Goal: Task Accomplishment & Management: Use online tool/utility

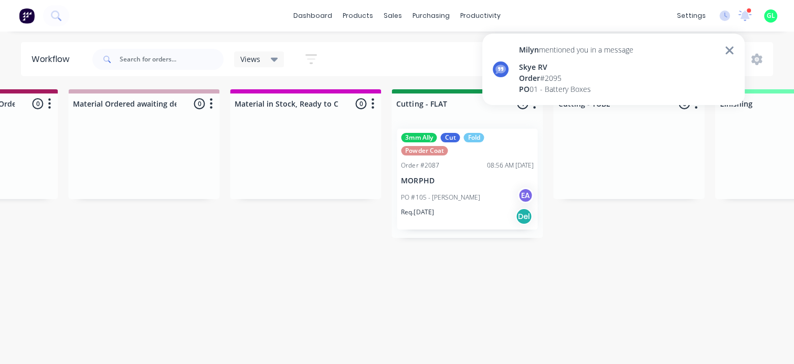
scroll to position [258, 0]
click at [679, 36] on div "[PERSON_NAME] mentioned you in a message Skye RV Order # 2095 PO 01 - Battery B…" at bounding box center [613, 69] width 262 height 71
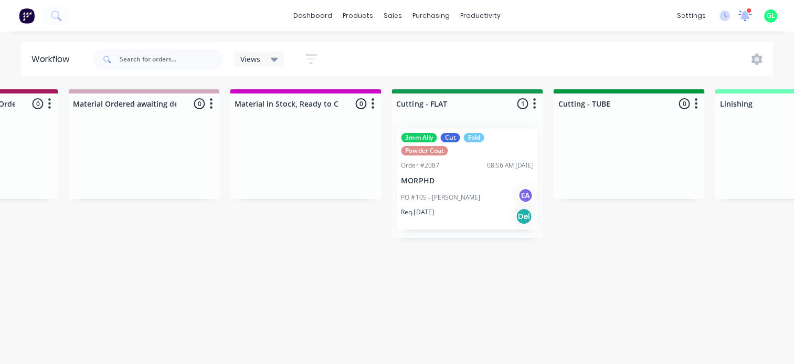
click at [742, 18] on icon at bounding box center [744, 14] width 9 height 8
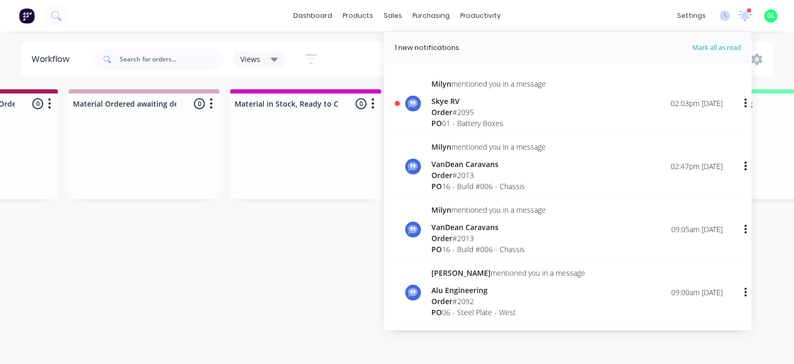
click at [725, 49] on span "Mark all as read" at bounding box center [697, 48] width 87 height 10
click at [746, 13] on icon at bounding box center [744, 14] width 9 height 8
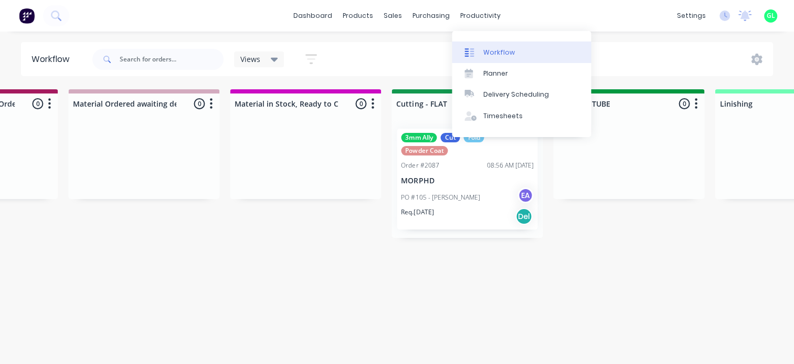
click at [492, 48] on div "Workflow" at bounding box center [498, 52] width 31 height 9
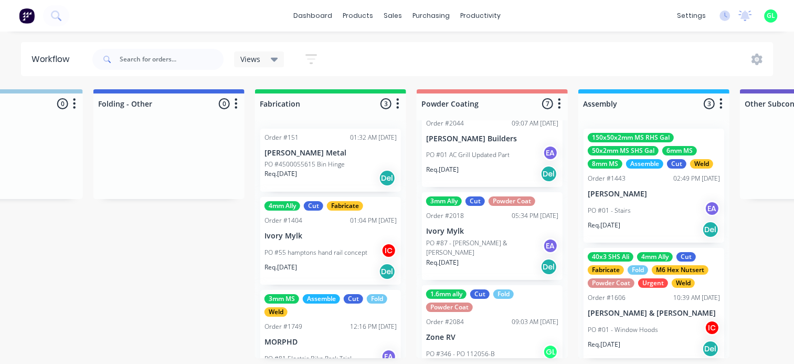
scroll to position [157, 0]
click at [474, 249] on p "PO #87 - [PERSON_NAME] & [PERSON_NAME]" at bounding box center [484, 247] width 116 height 19
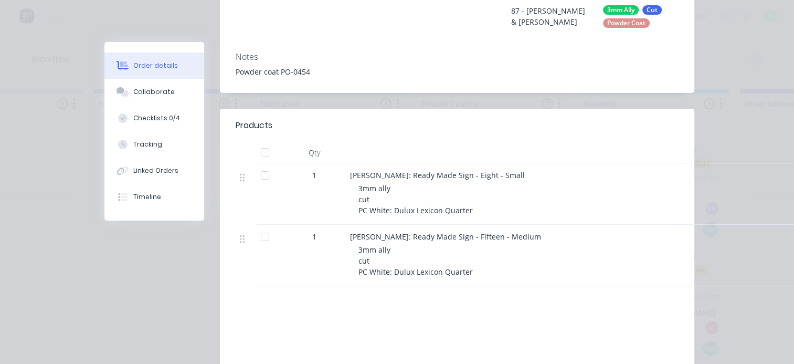
scroll to position [0, 0]
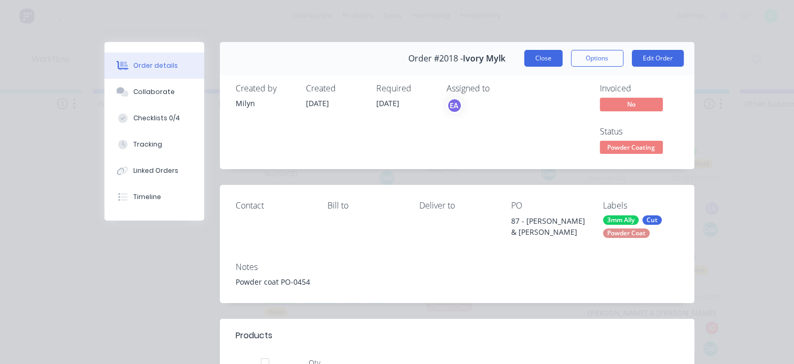
click at [537, 60] on button "Close" at bounding box center [543, 58] width 38 height 17
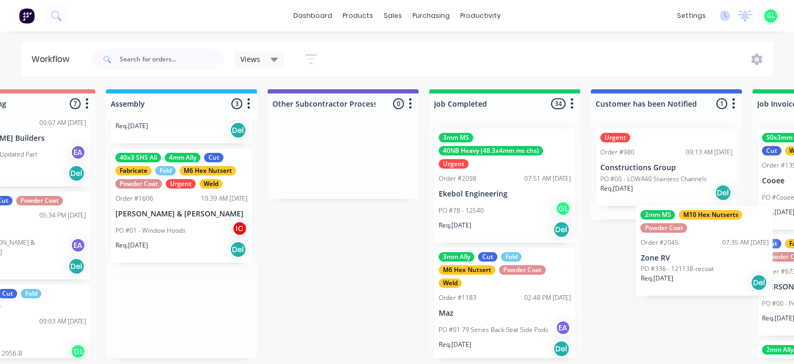
scroll to position [2, 2989]
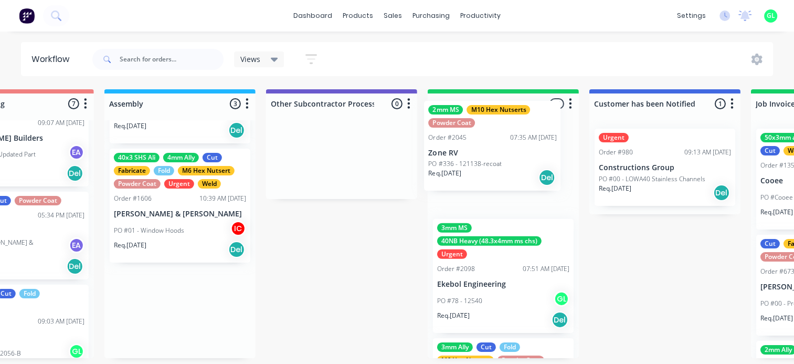
drag, startPoint x: 678, startPoint y: 328, endPoint x: 526, endPoint y: 159, distance: 227.4
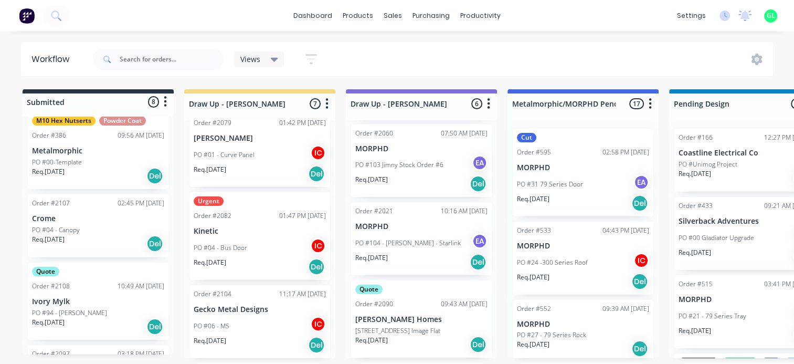
scroll to position [0, 0]
